Goal: Download file/media

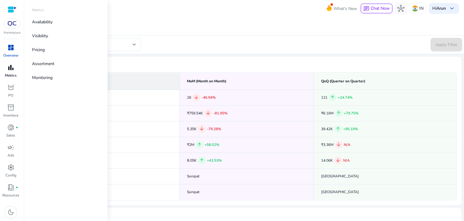
click at [8, 76] on p "Metrics" at bounding box center [11, 74] width 12 height 5
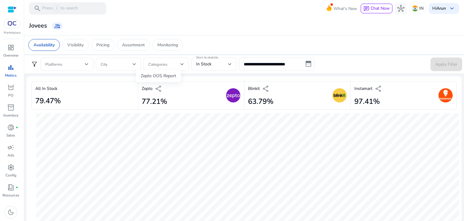
click at [158, 87] on span "share" at bounding box center [158, 88] width 7 height 7
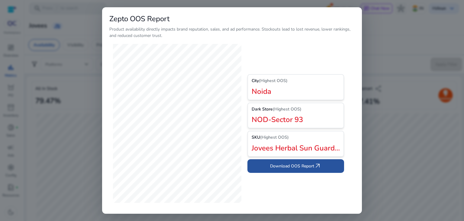
click at [306, 164] on span "Download OOS Report arrow_outward" at bounding box center [295, 165] width 51 height 7
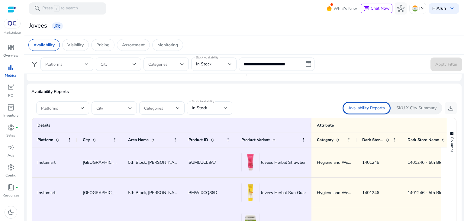
scroll to position [341, 0]
click at [50, 106] on span at bounding box center [61, 108] width 40 height 7
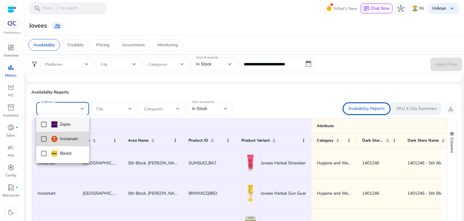
click at [46, 140] on mat-pseudo-checkbox at bounding box center [43, 138] width 5 height 5
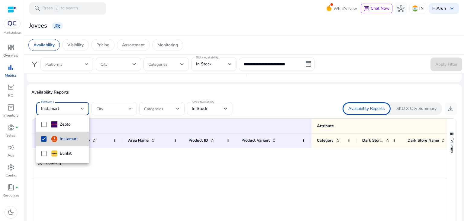
click at [44, 140] on mat-pseudo-checkbox at bounding box center [43, 138] width 5 height 5
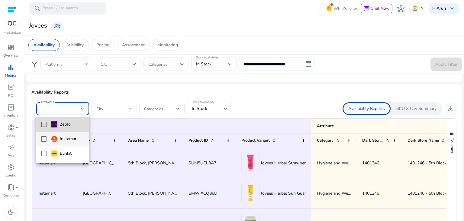
click at [45, 126] on mat-pseudo-checkbox at bounding box center [43, 123] width 5 height 5
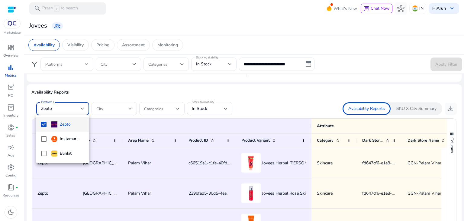
click at [447, 108] on div at bounding box center [232, 110] width 464 height 221
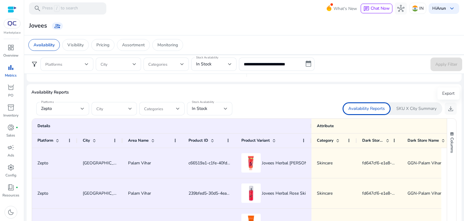
click at [447, 108] on span "download" at bounding box center [450, 108] width 7 height 7
click at [209, 109] on div "In Stock" at bounding box center [208, 108] width 32 height 7
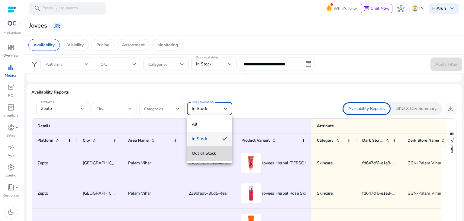
click at [206, 150] on span "Out of Stock" at bounding box center [210, 153] width 36 height 7
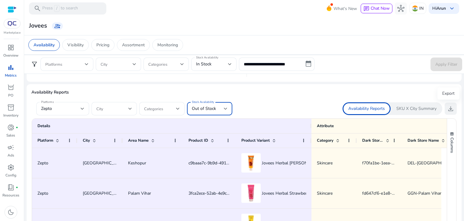
click at [448, 109] on span "download" at bounding box center [450, 108] width 7 height 7
